Goal: Check status: Check status

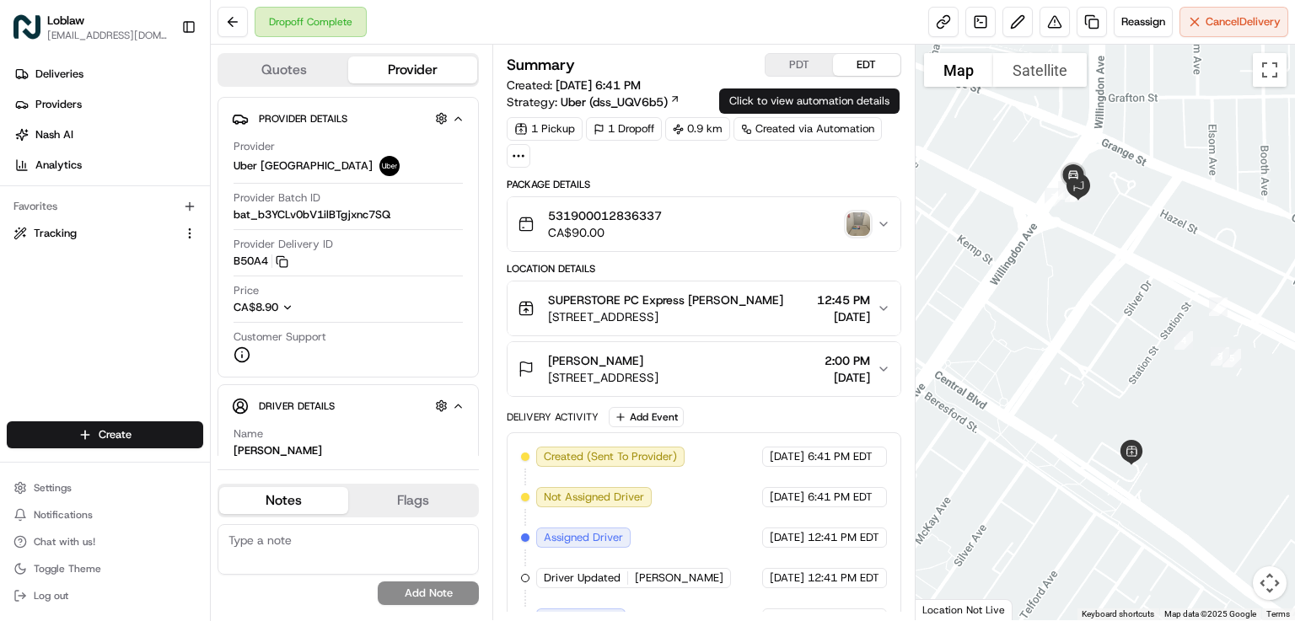
click at [850, 222] on img "button" at bounding box center [858, 224] width 24 height 24
